Goal: Task Accomplishment & Management: Manage account settings

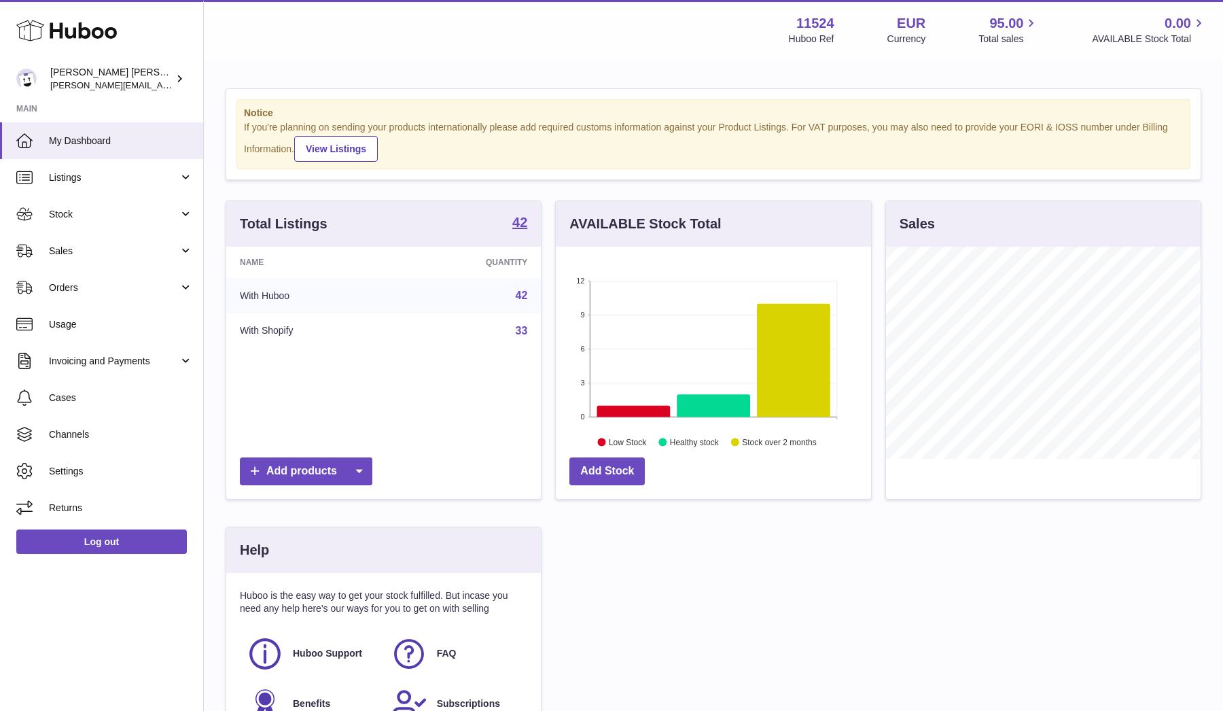
scroll to position [212, 315]
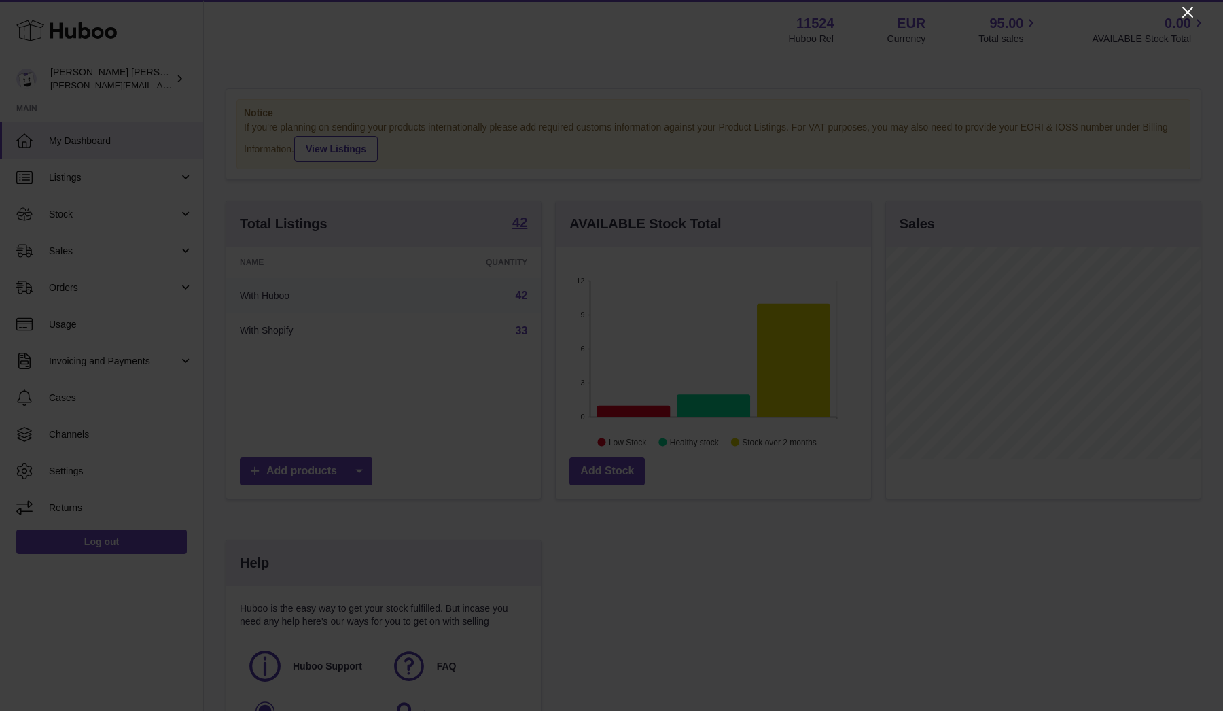
click at [1191, 11] on icon "Close" at bounding box center [1187, 12] width 16 height 16
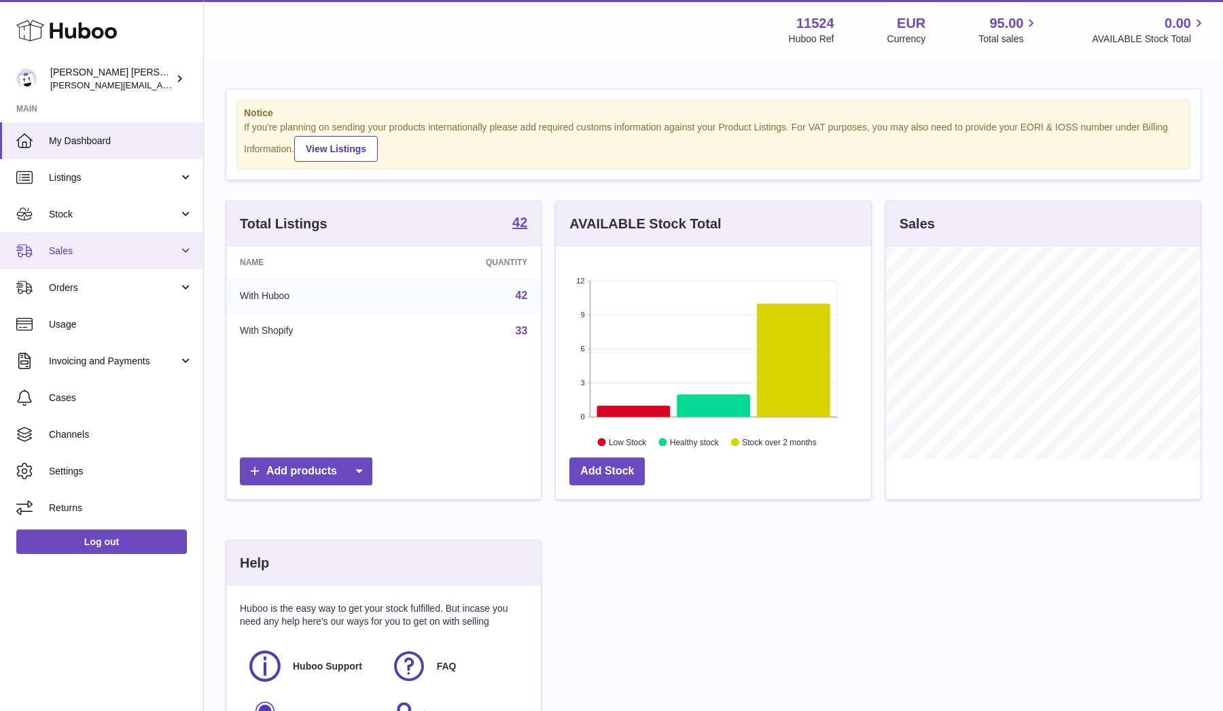
click at [102, 256] on link "Sales" at bounding box center [101, 250] width 203 height 37
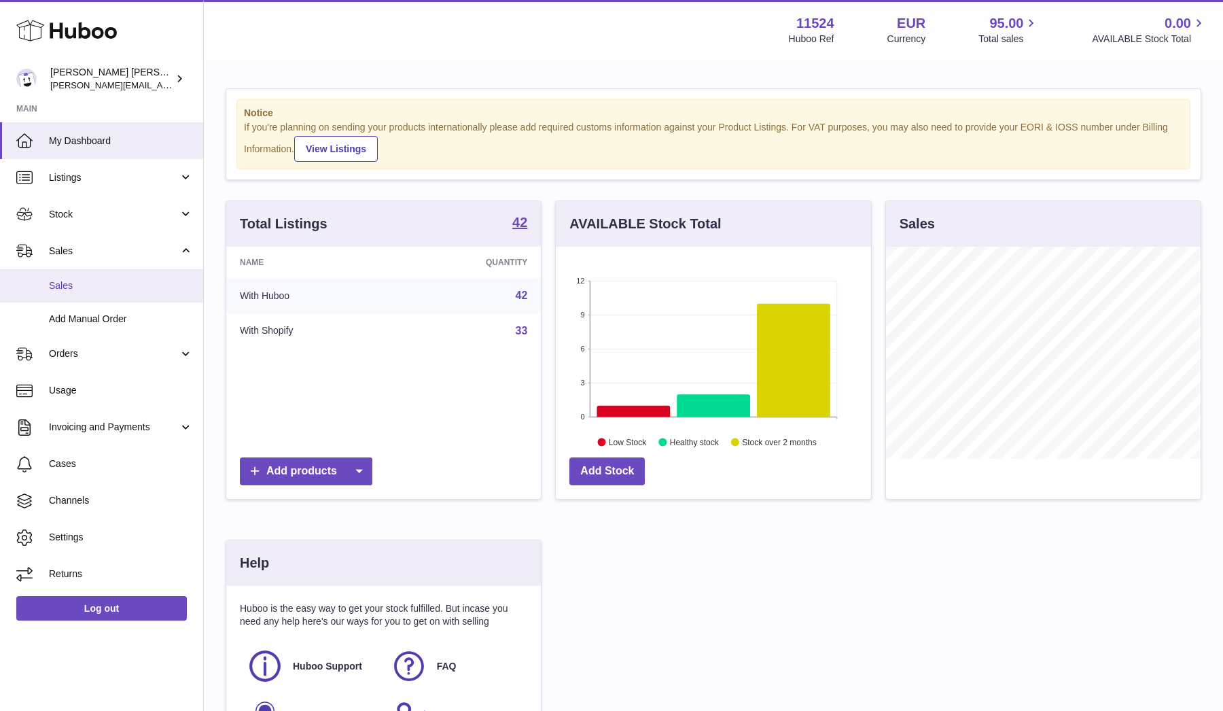
click at [95, 285] on span "Sales" at bounding box center [121, 285] width 144 height 13
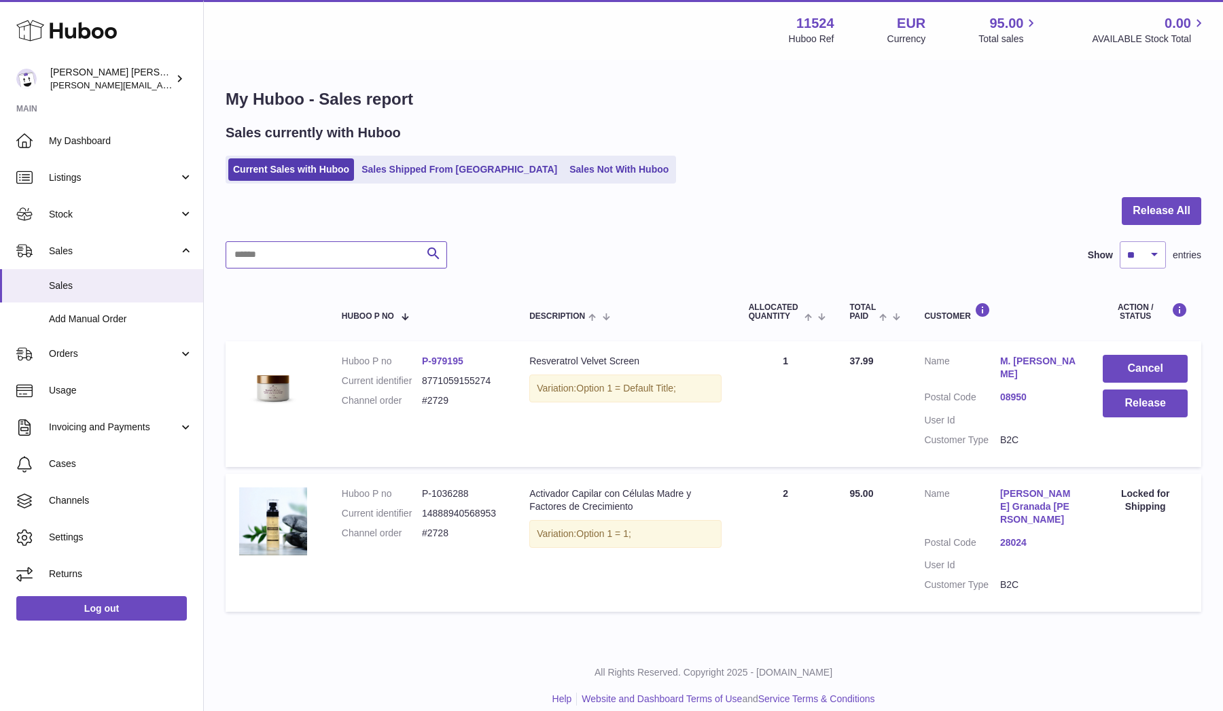
click at [346, 262] on input "text" at bounding box center [336, 254] width 221 height 27
click at [1135, 368] on button "Cancel" at bounding box center [1144, 369] width 85 height 28
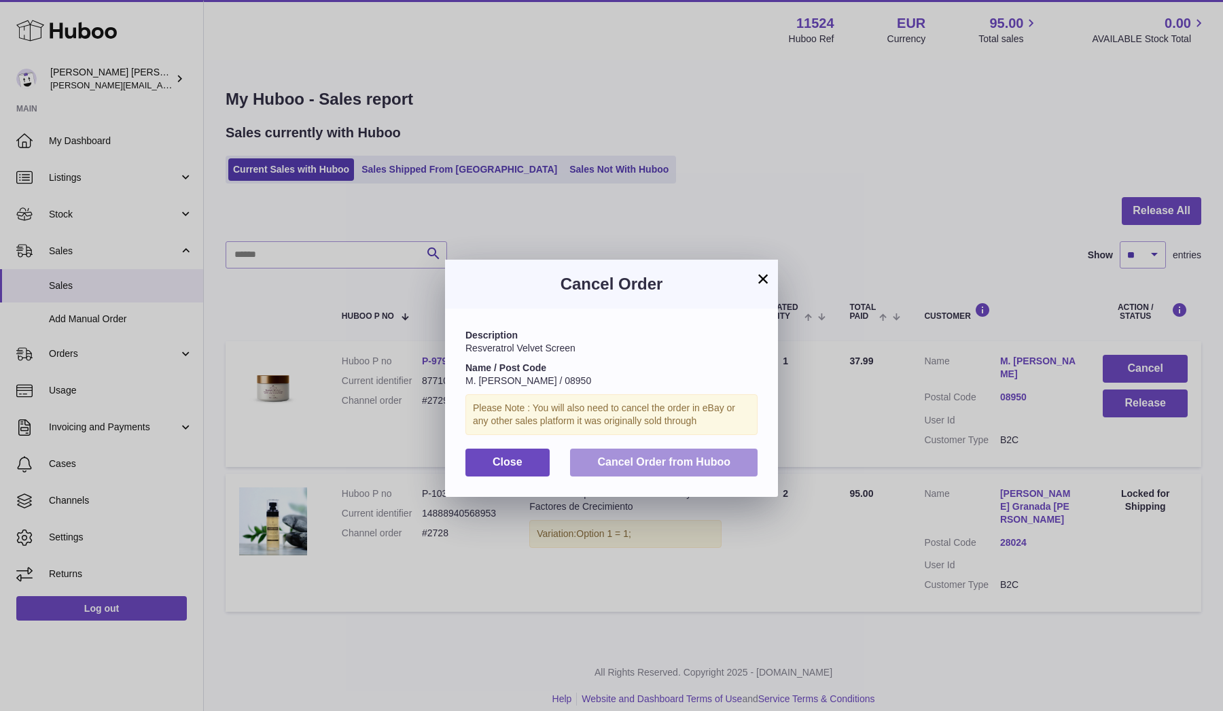
click at [611, 458] on span "Cancel Order from Huboo" at bounding box center [663, 462] width 133 height 12
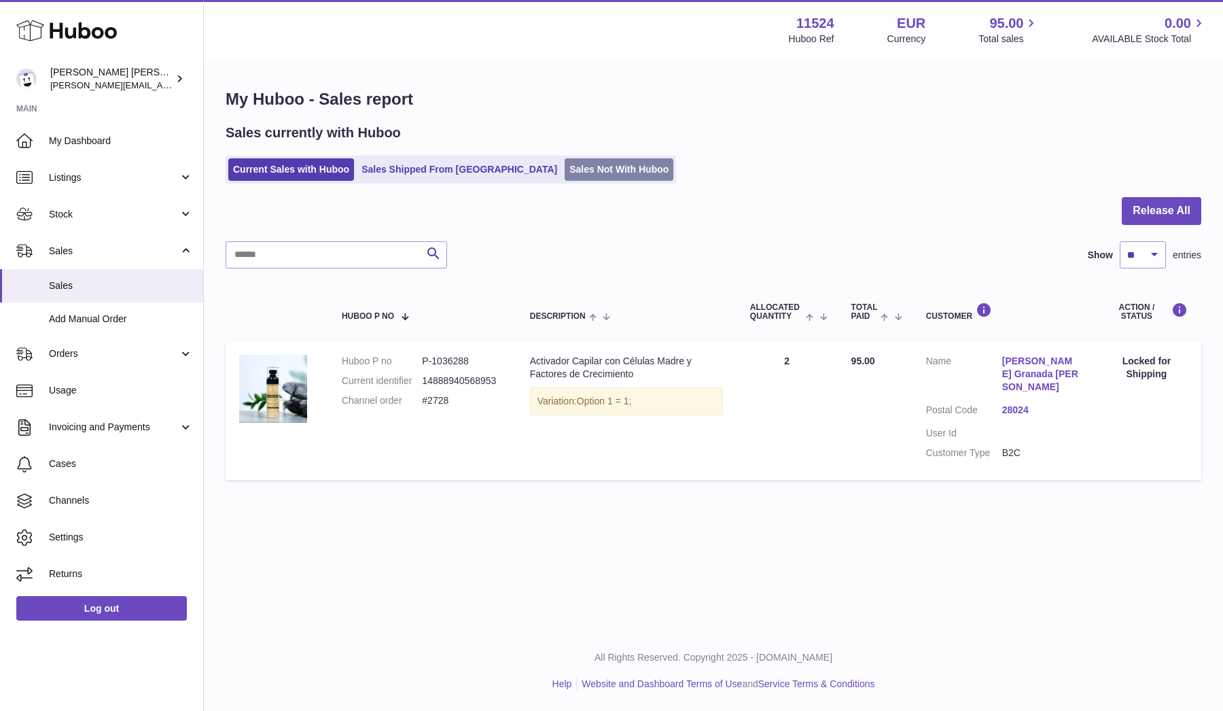
click at [564, 164] on link "Sales Not With Huboo" at bounding box center [618, 169] width 109 height 22
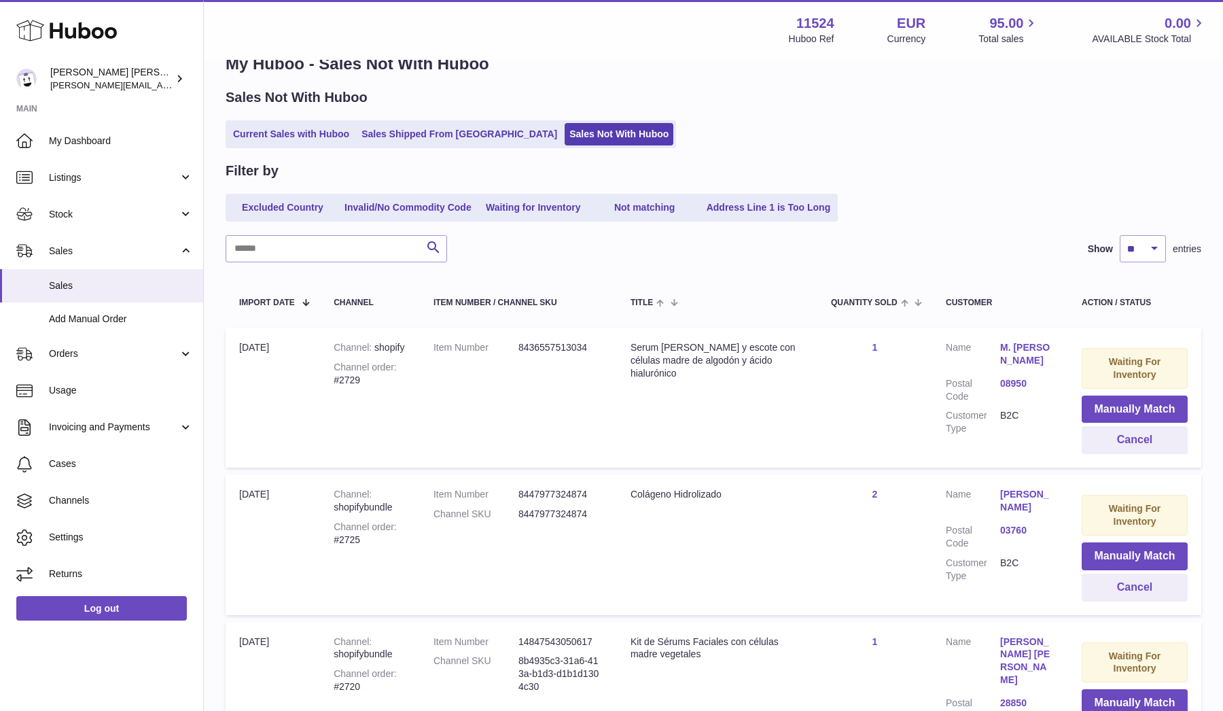
scroll to position [38, 0]
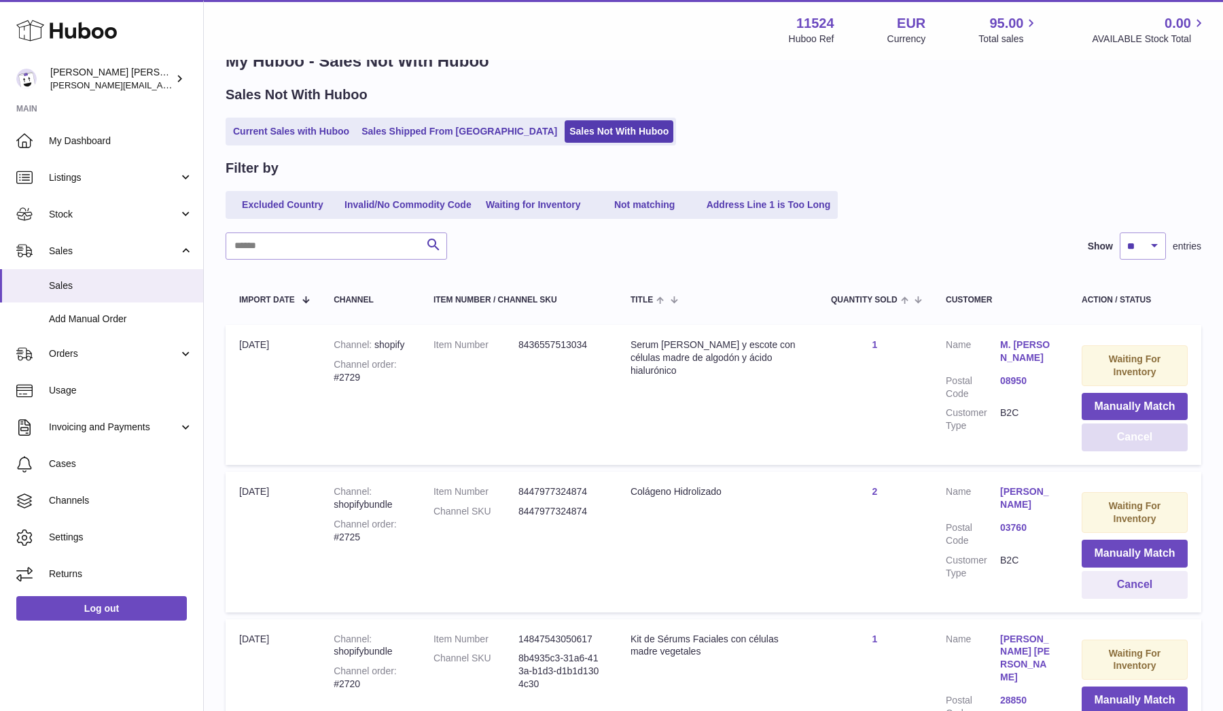
click at [1131, 439] on button "Cancel" at bounding box center [1134, 437] width 106 height 28
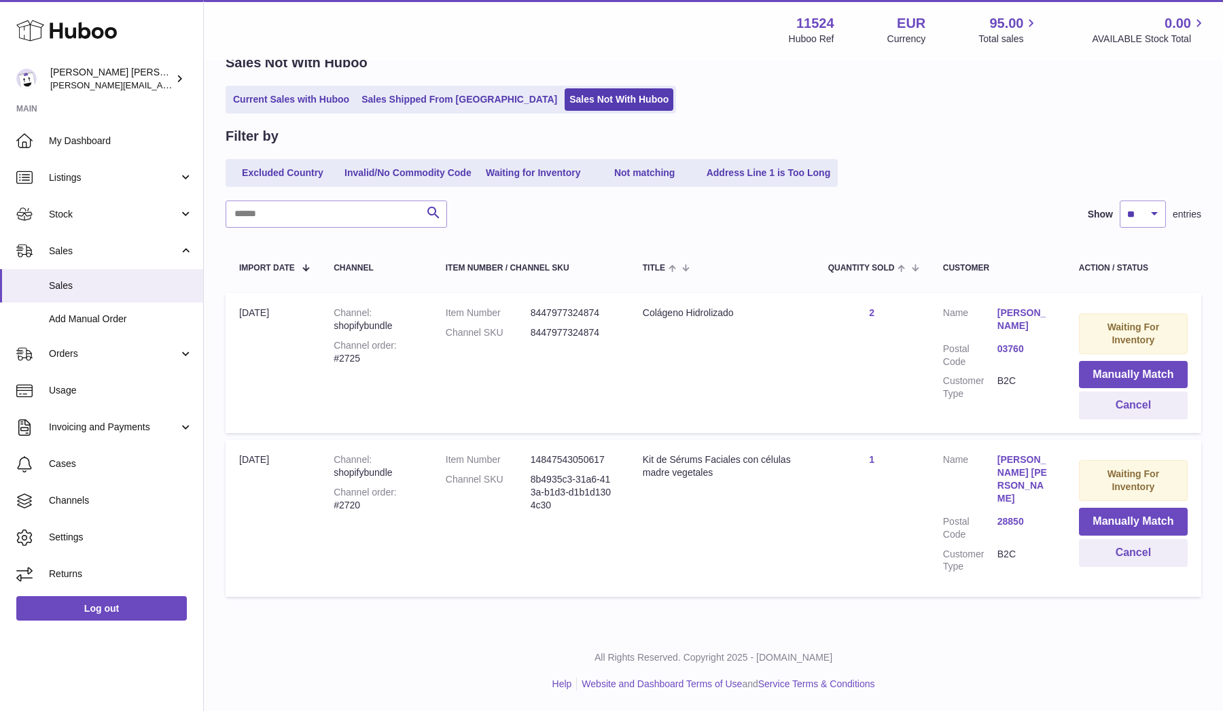
scroll to position [46, 0]
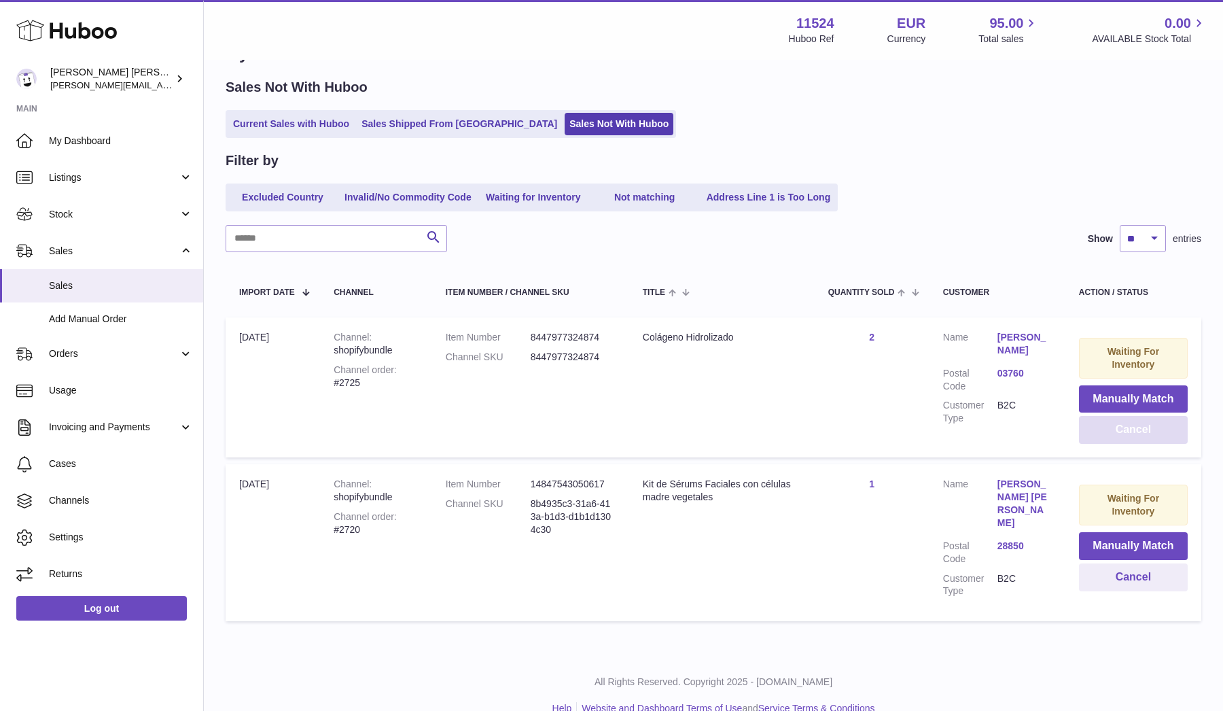
click at [1134, 433] on button "Cancel" at bounding box center [1133, 430] width 109 height 28
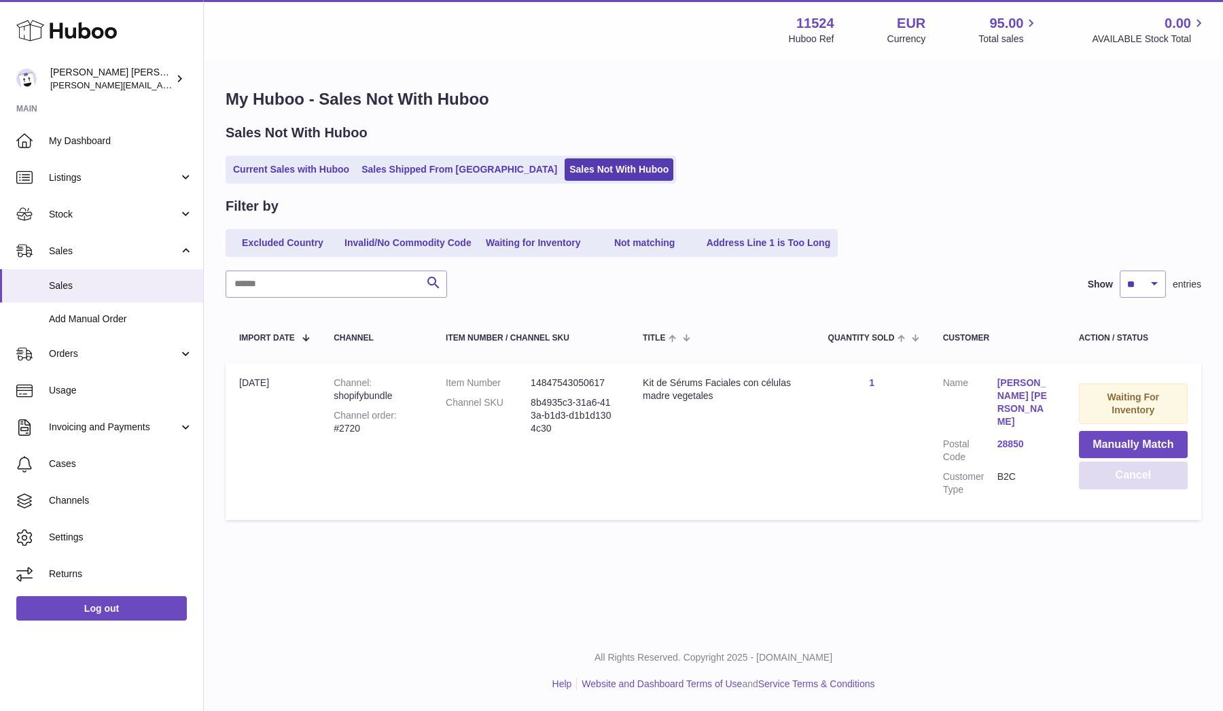
scroll to position [0, 0]
click at [1137, 473] on button "Cancel" at bounding box center [1133, 475] width 109 height 28
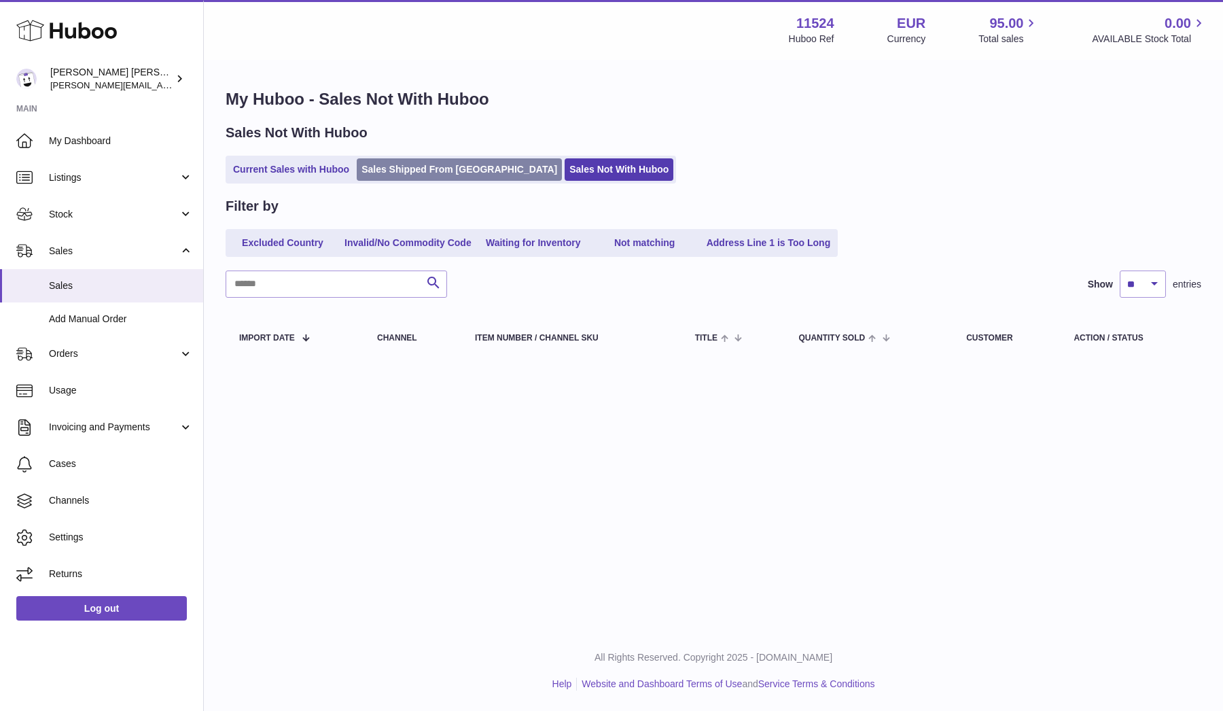
click at [427, 167] on link "Sales Shipped From Huboo" at bounding box center [459, 169] width 205 height 22
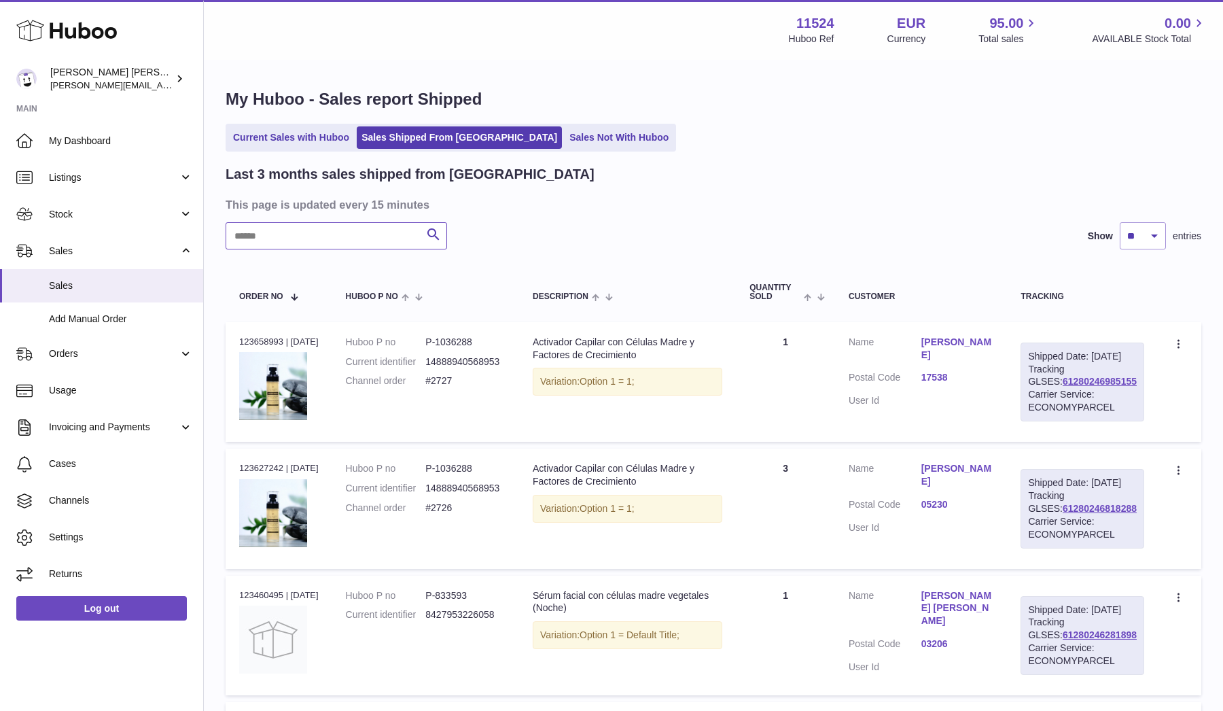
click at [346, 230] on input "text" at bounding box center [336, 235] width 221 height 27
type input "******"
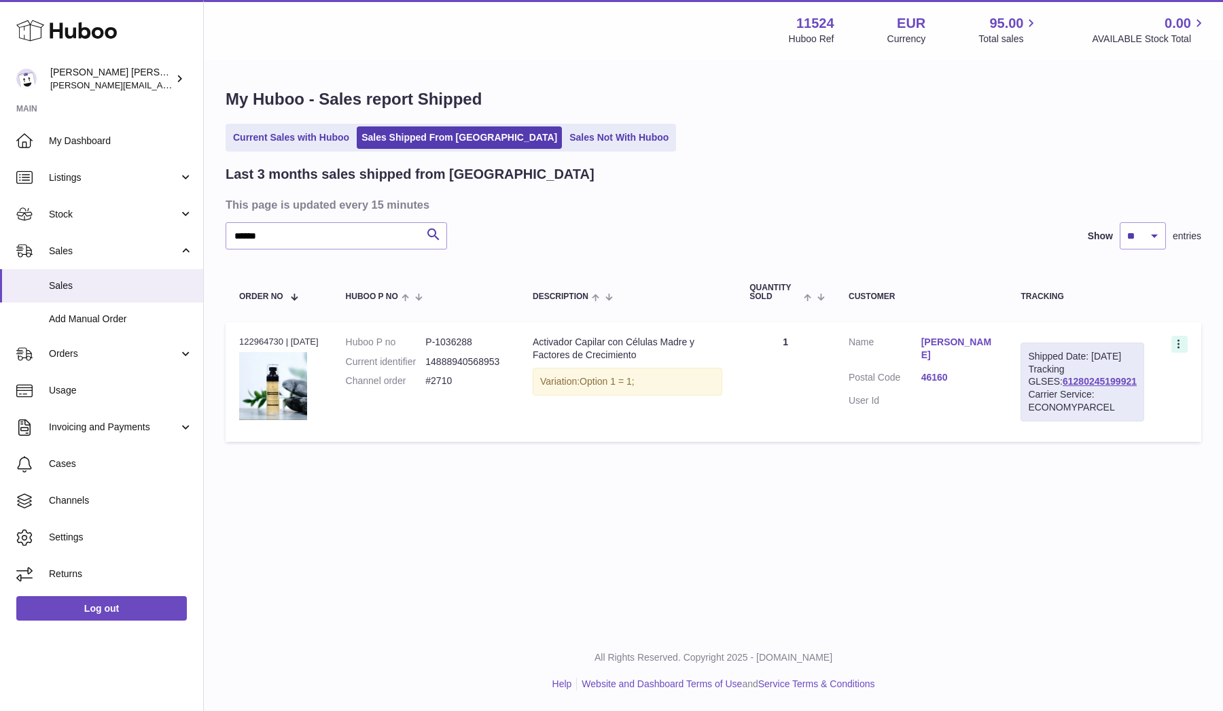
click at [1183, 343] on icon at bounding box center [1180, 345] width 16 height 14
click at [1115, 398] on li "Duplicate Order" at bounding box center [1120, 403] width 136 height 29
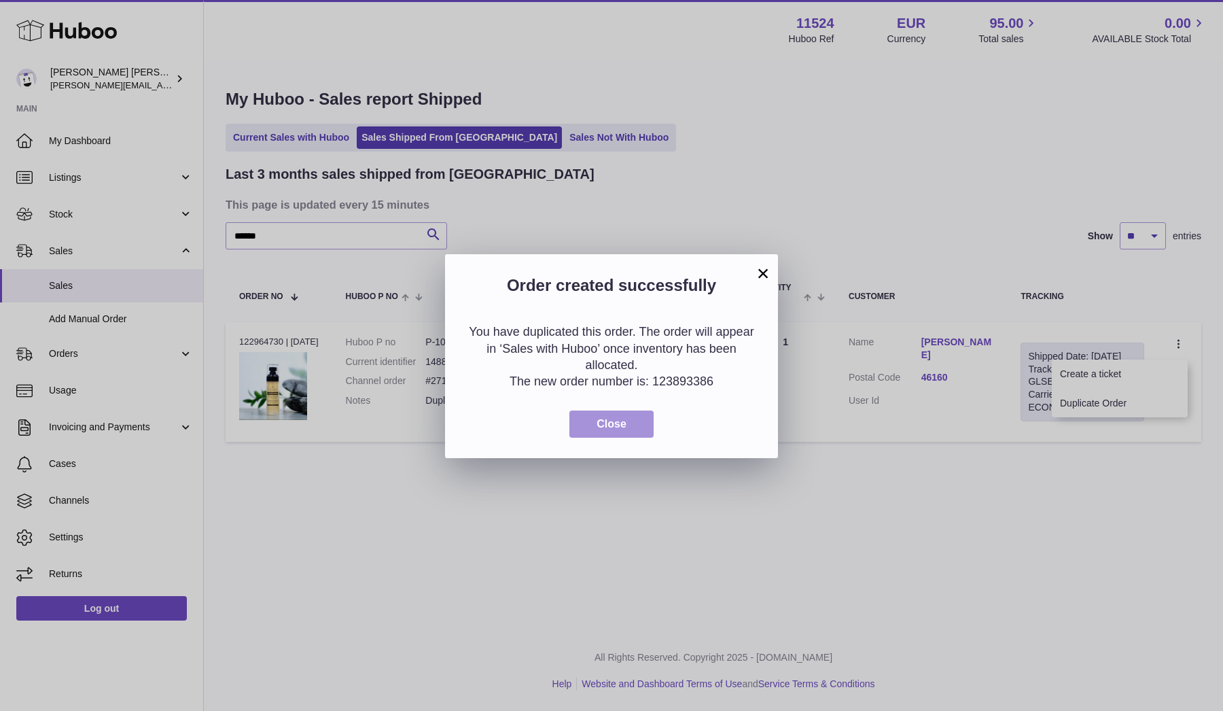
click at [629, 418] on button "Close" at bounding box center [611, 424] width 84 height 28
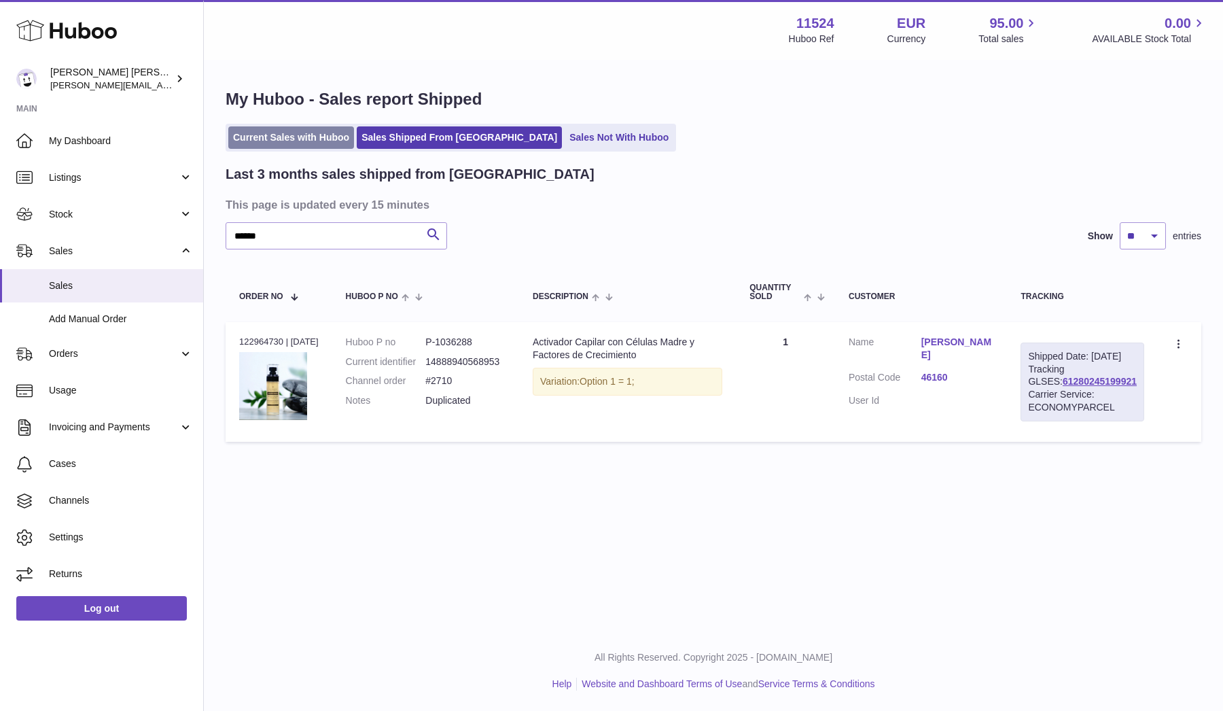
click at [283, 133] on link "Current Sales with Huboo" at bounding box center [291, 137] width 126 height 22
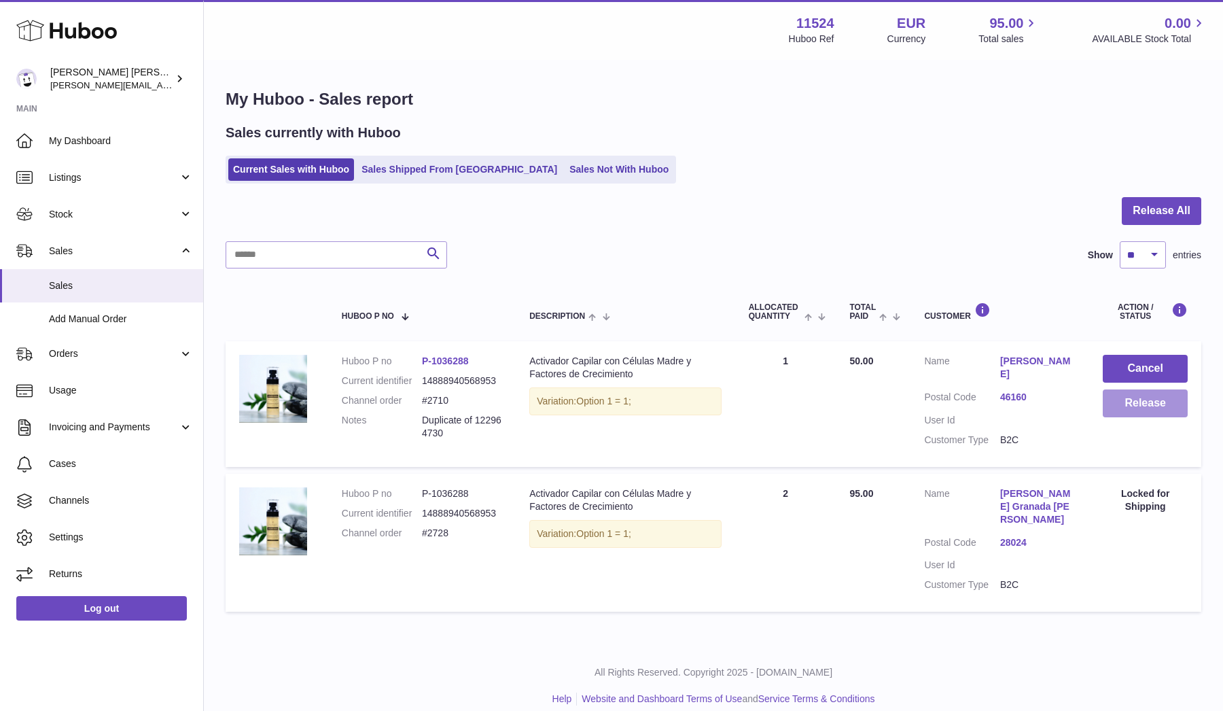
click at [1136, 407] on button "Release" at bounding box center [1144, 403] width 85 height 28
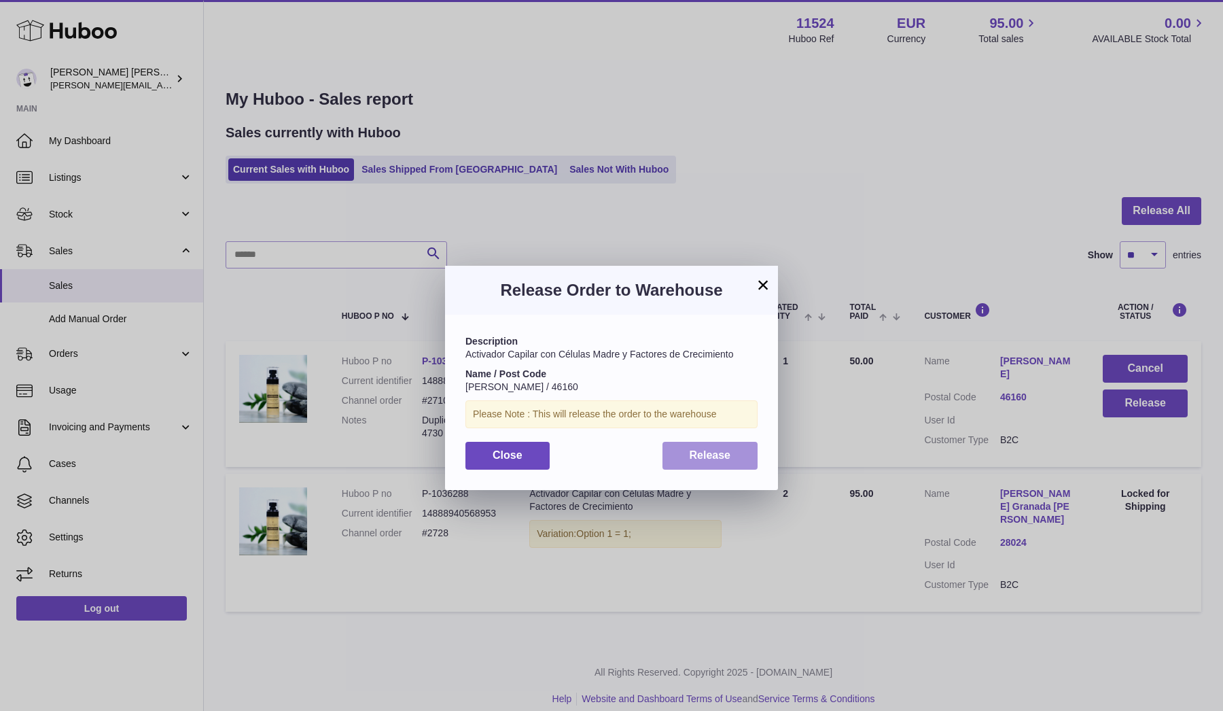
click at [703, 449] on span "Release" at bounding box center [709, 455] width 41 height 12
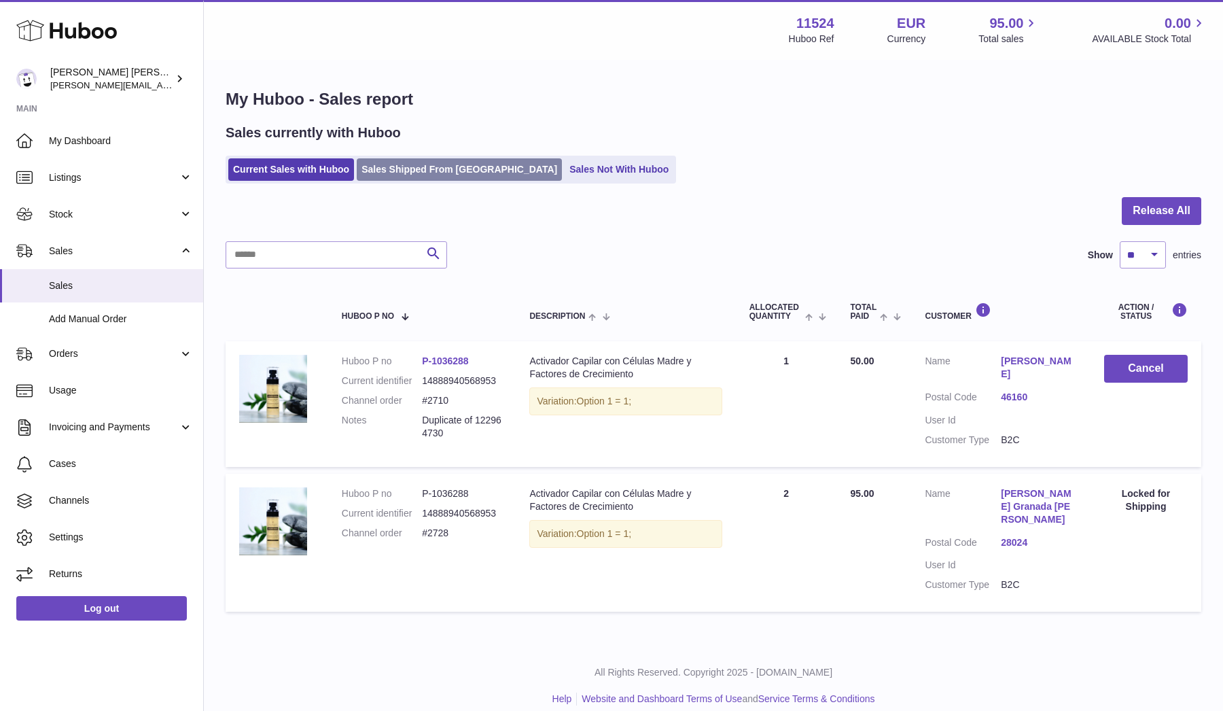
click at [424, 169] on link "Sales Shipped From [GEOGRAPHIC_DATA]" at bounding box center [459, 169] width 205 height 22
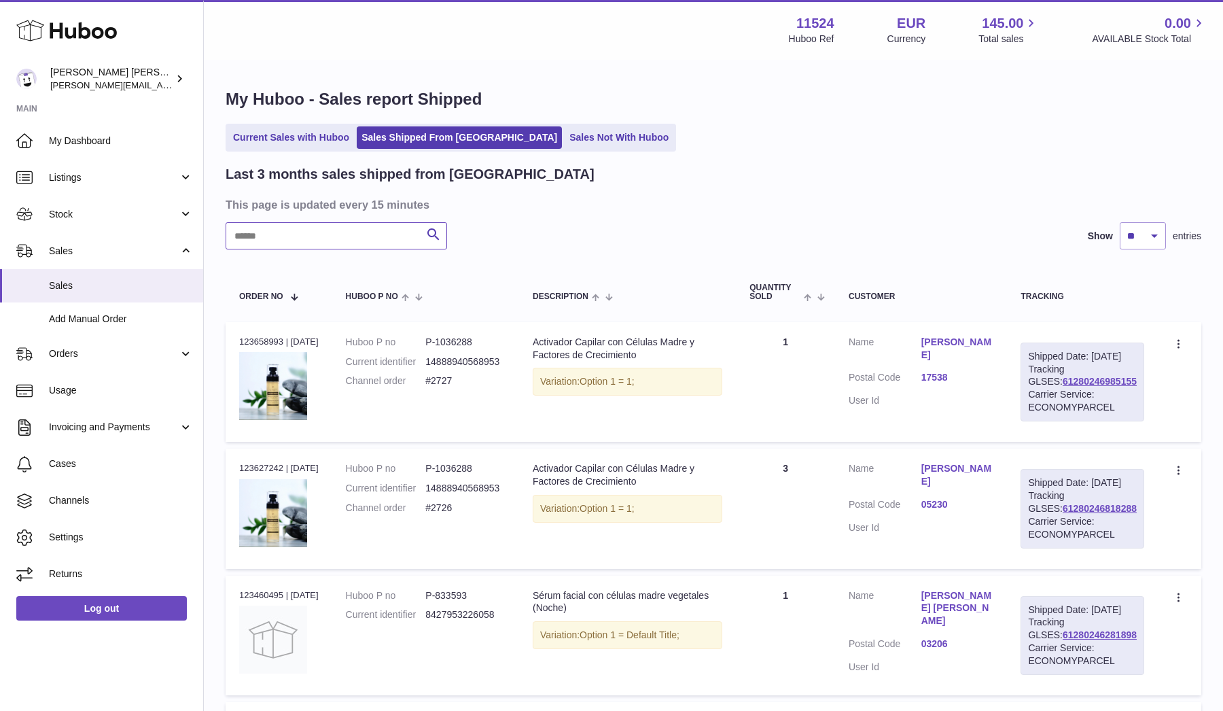
click at [304, 244] on input "text" at bounding box center [336, 235] width 221 height 27
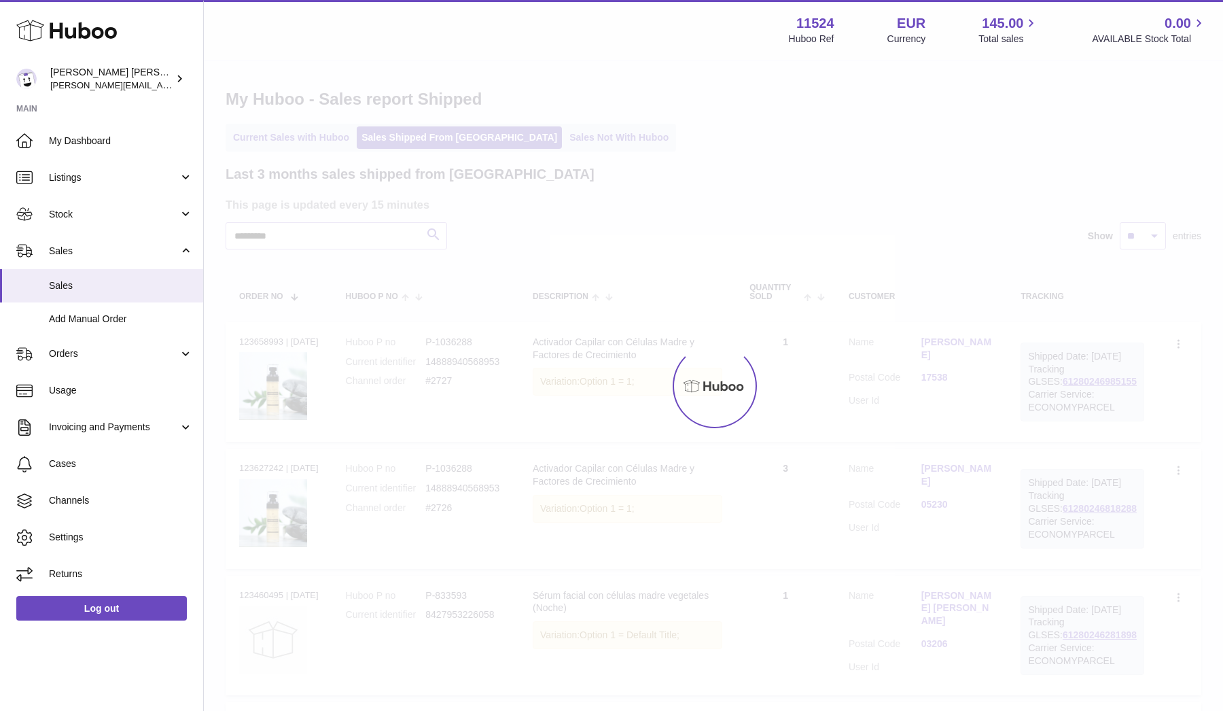
click at [304, 244] on div at bounding box center [713, 385] width 1019 height 649
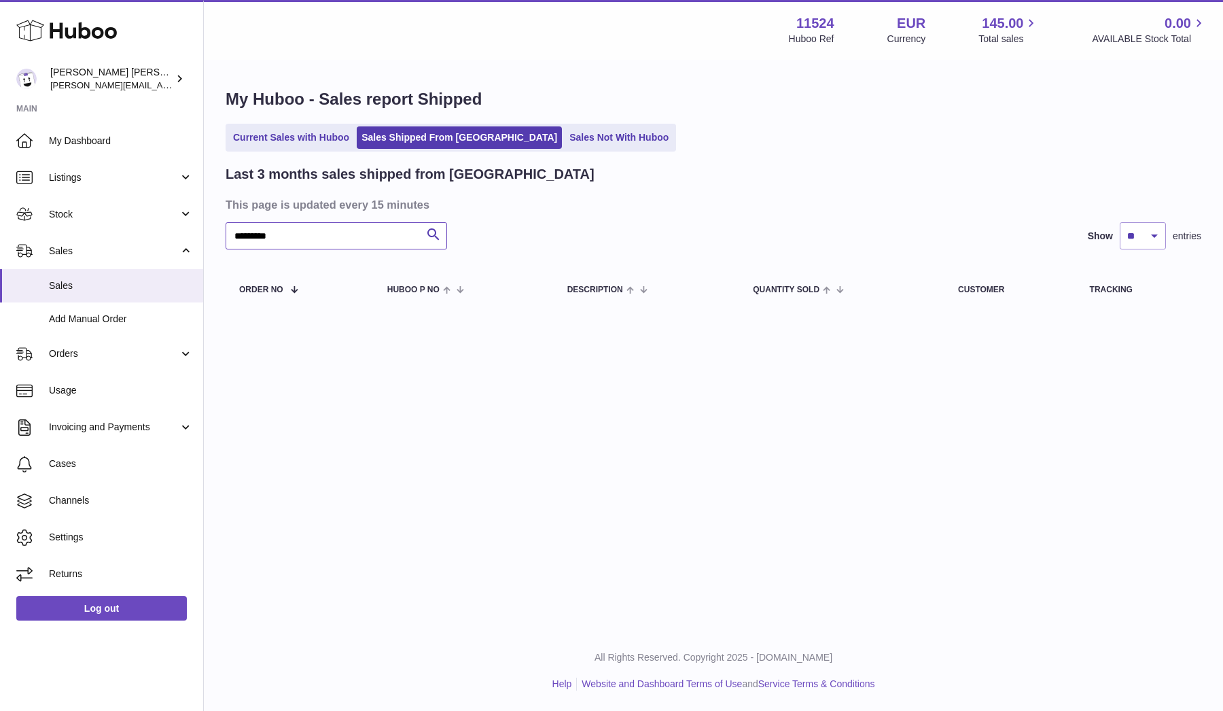
click at [304, 244] on input "*********" at bounding box center [336, 235] width 221 height 27
type input "********"
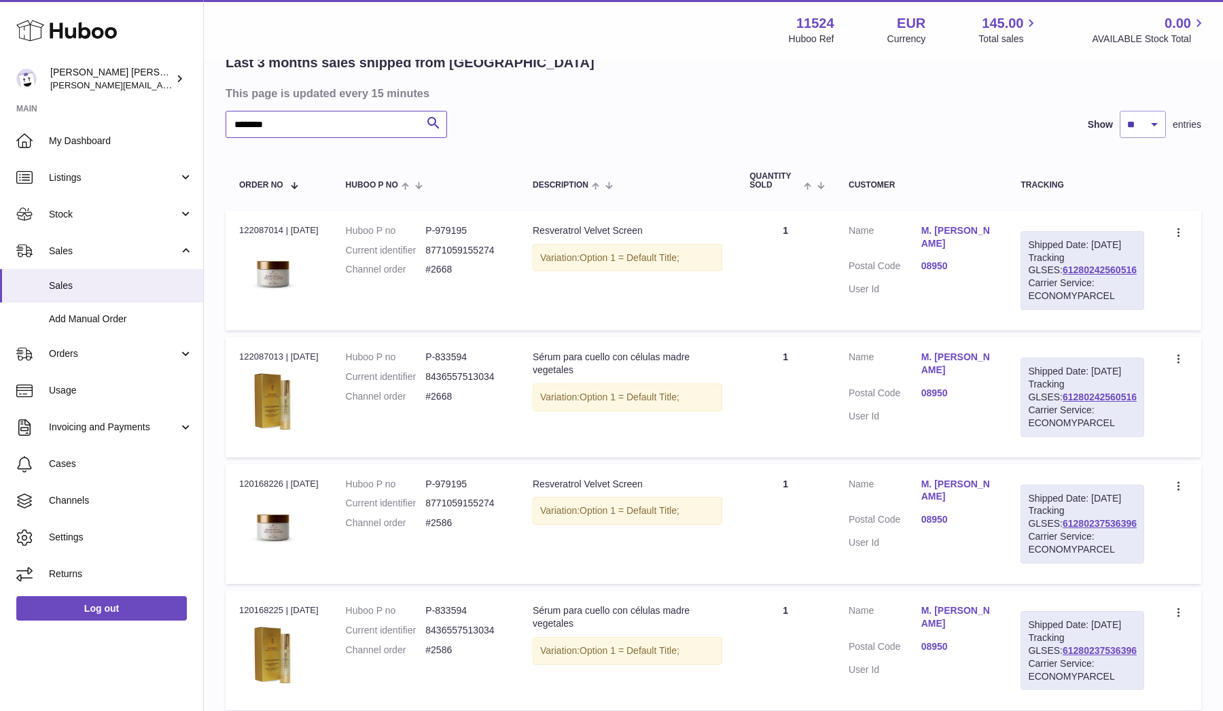
scroll to position [120, 0]
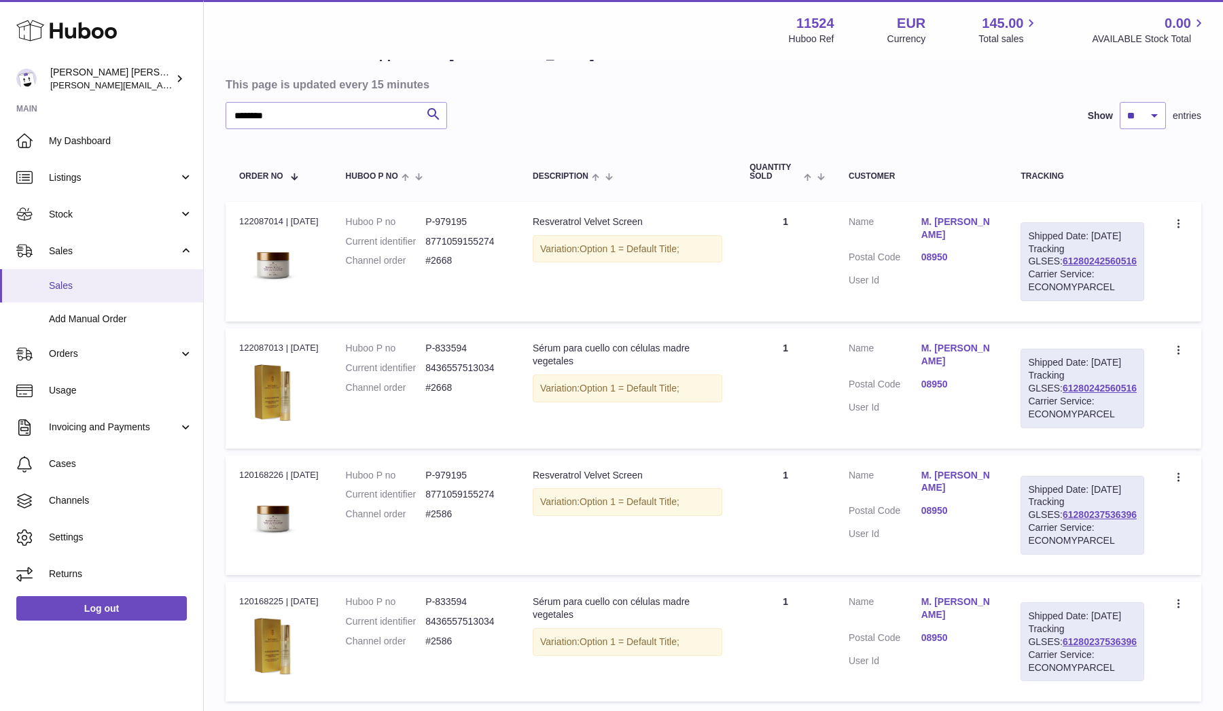
click at [73, 287] on span "Sales" at bounding box center [121, 285] width 144 height 13
click at [73, 213] on span "Stock" at bounding box center [114, 214] width 130 height 13
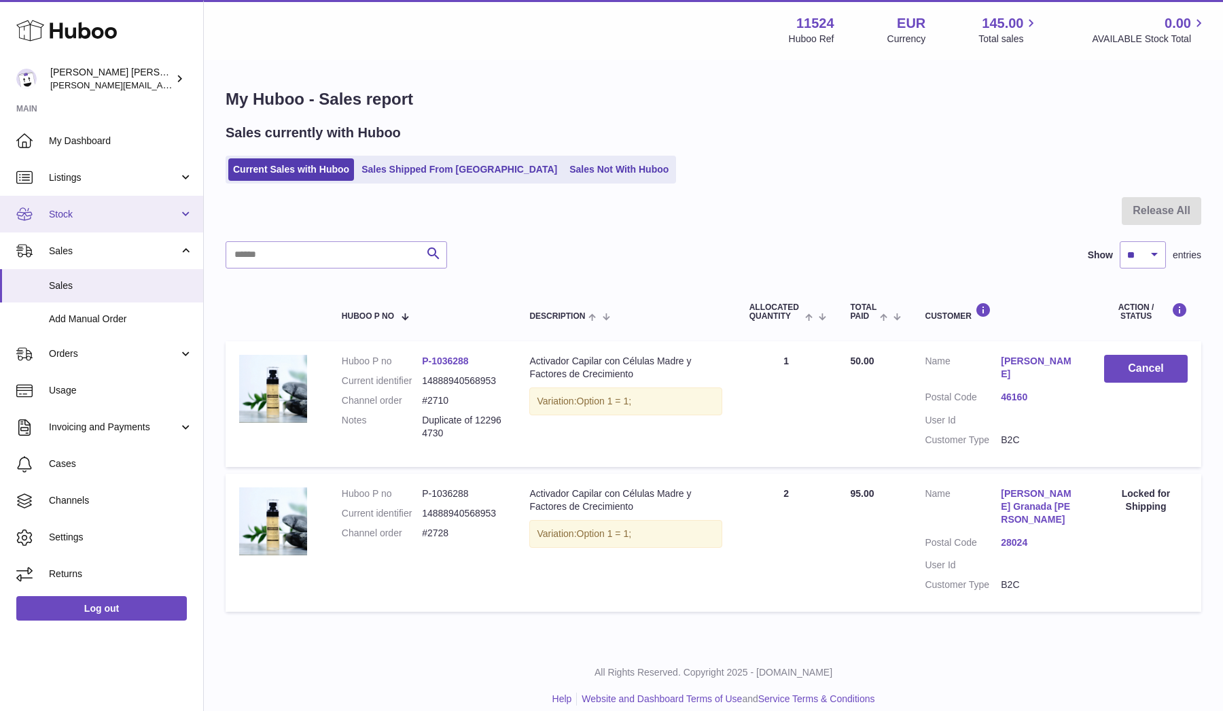
click at [76, 224] on link "Stock" at bounding box center [101, 214] width 203 height 37
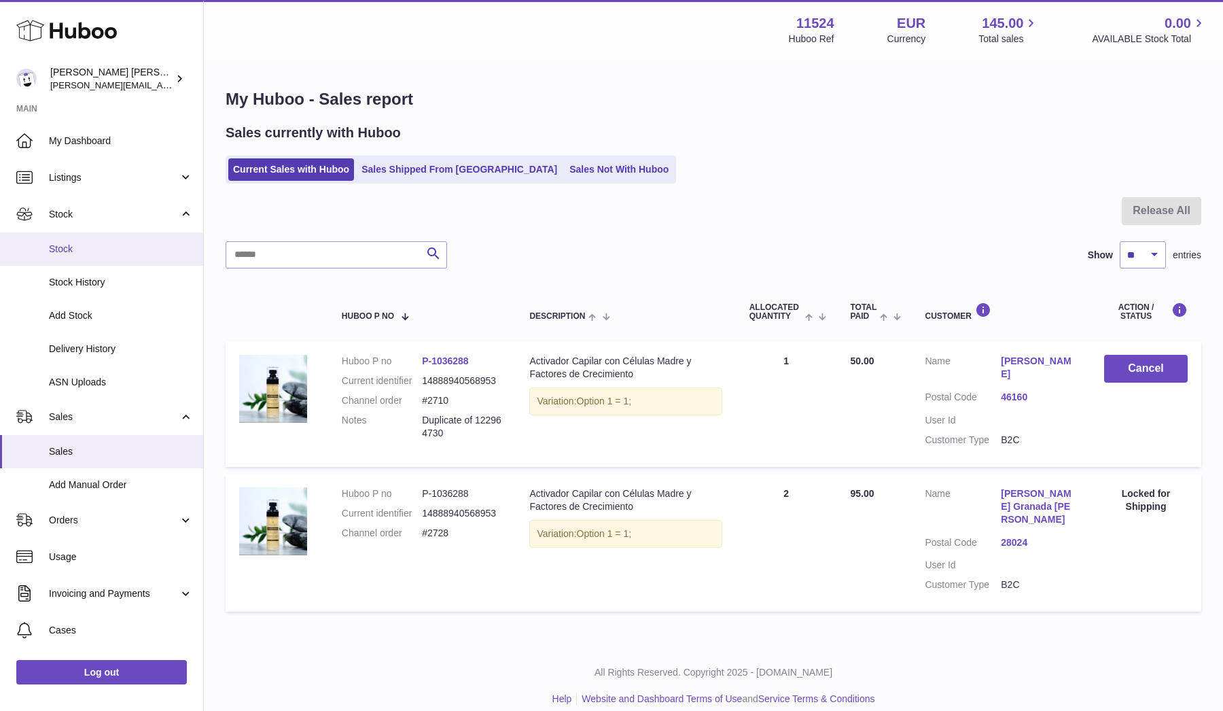
click at [70, 238] on link "Stock" at bounding box center [101, 248] width 203 height 33
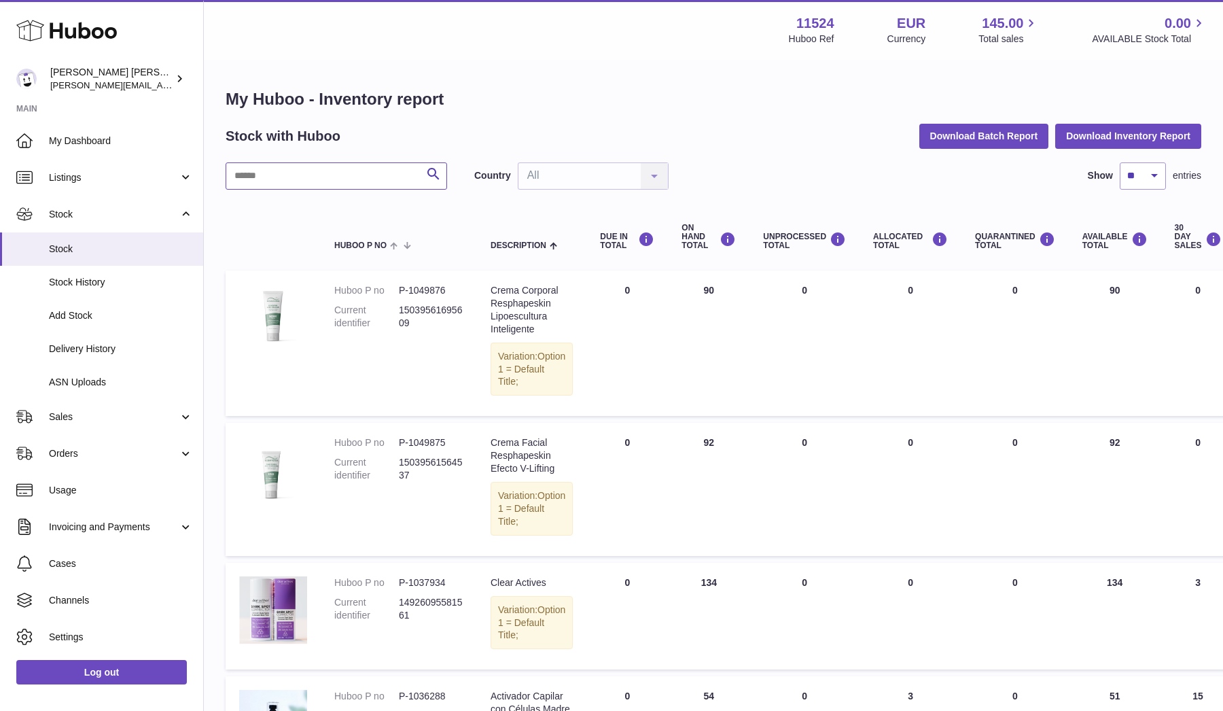
click at [384, 175] on input "text" at bounding box center [336, 175] width 221 height 27
type input "*****"
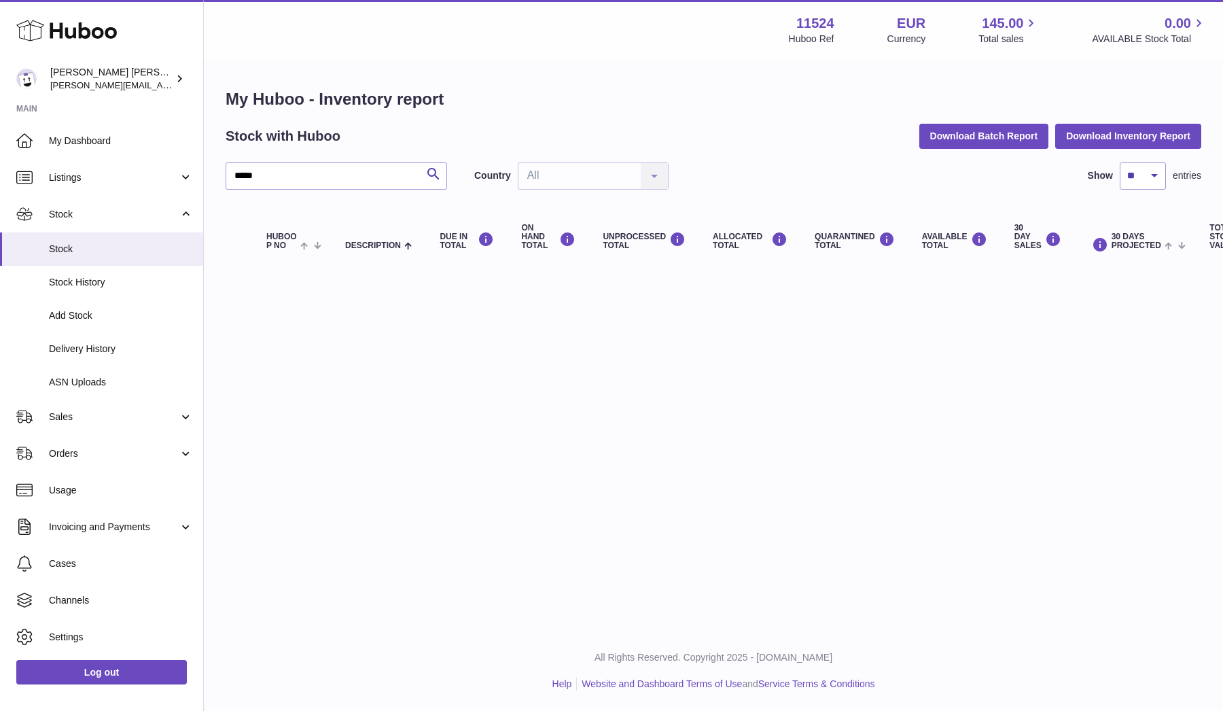
click at [823, 1] on div "Menu Huboo 11524 Huboo Ref EUR Currency 145.00 Total sales 0.00 AVAILABLE Stock…" at bounding box center [713, 30] width 1019 height 60
